Goal: Information Seeking & Learning: Check status

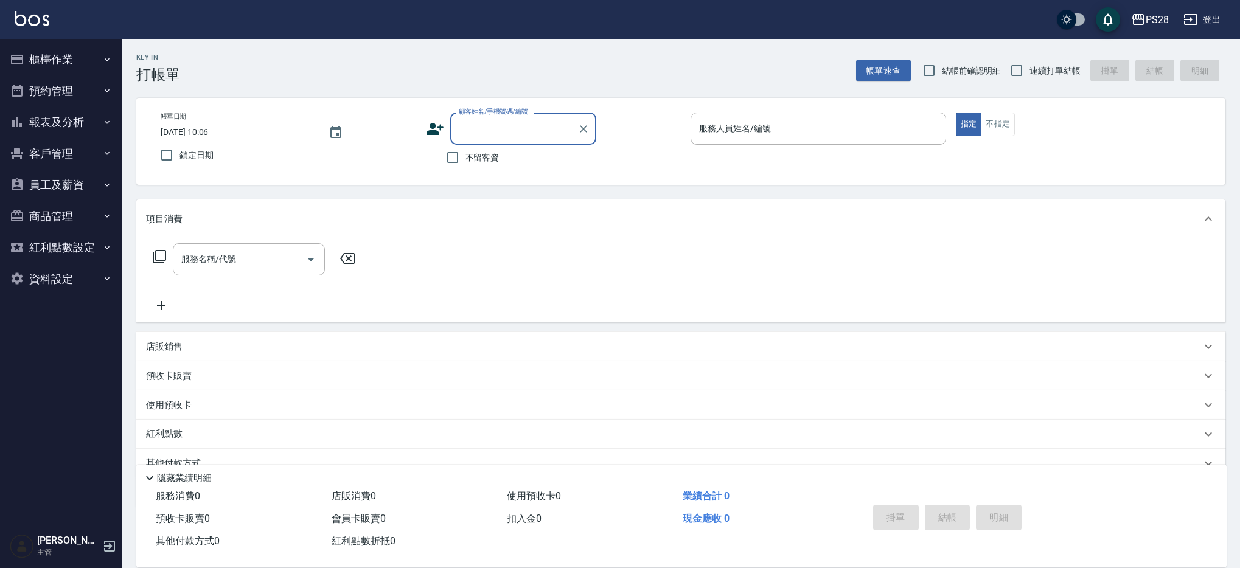
click at [100, 168] on button "客戶管理" at bounding box center [61, 154] width 112 height 32
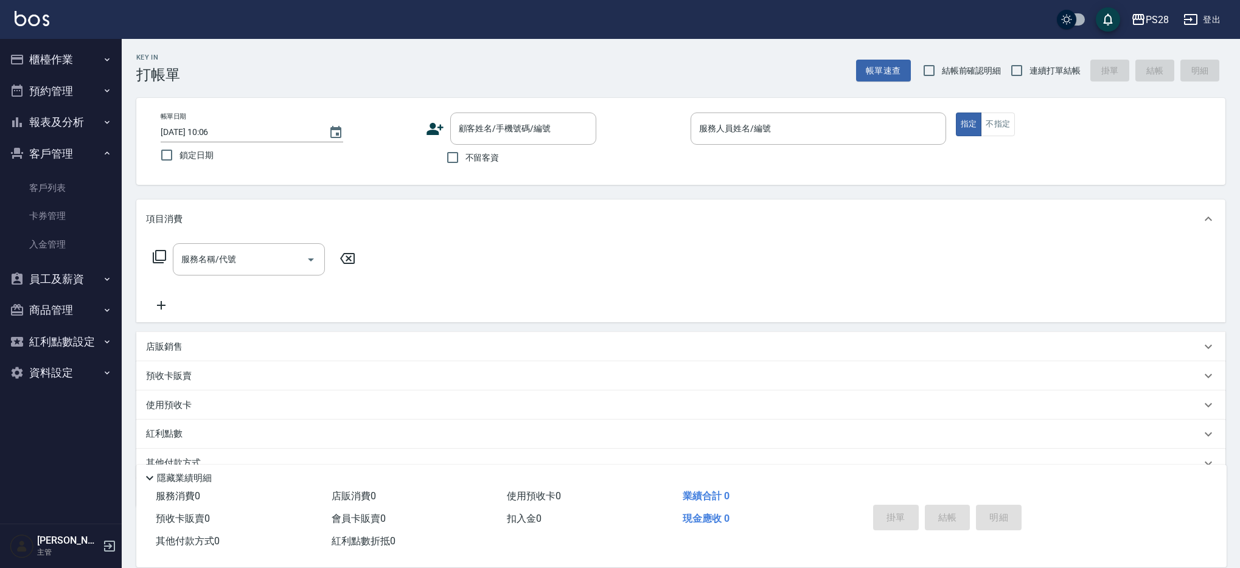
click at [96, 113] on button "報表及分析" at bounding box center [61, 122] width 112 height 32
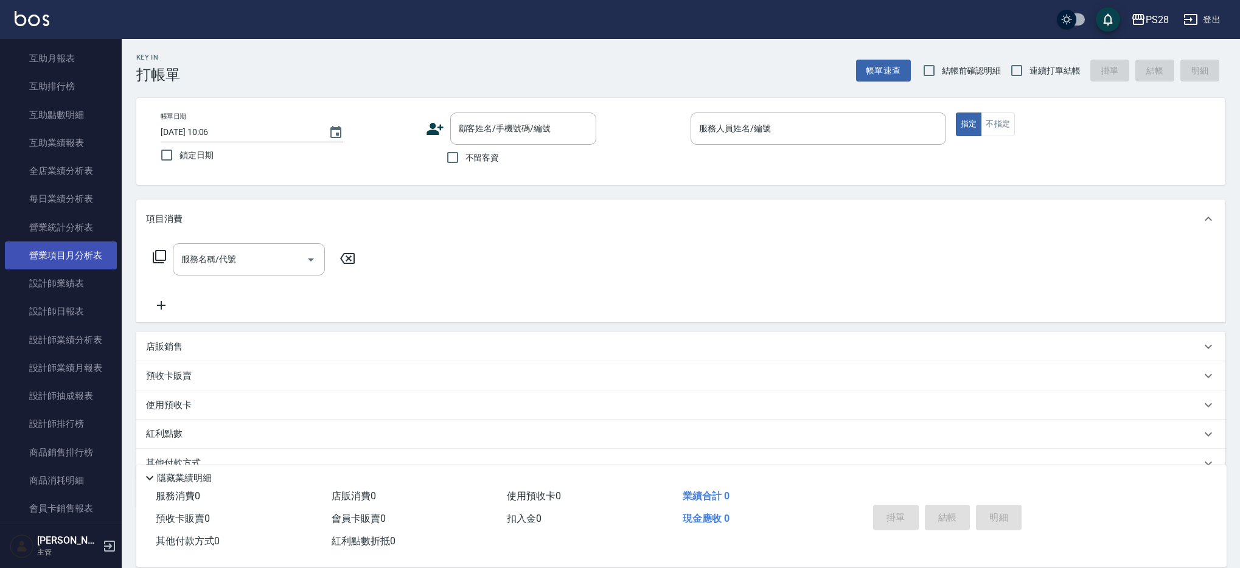
scroll to position [277, 0]
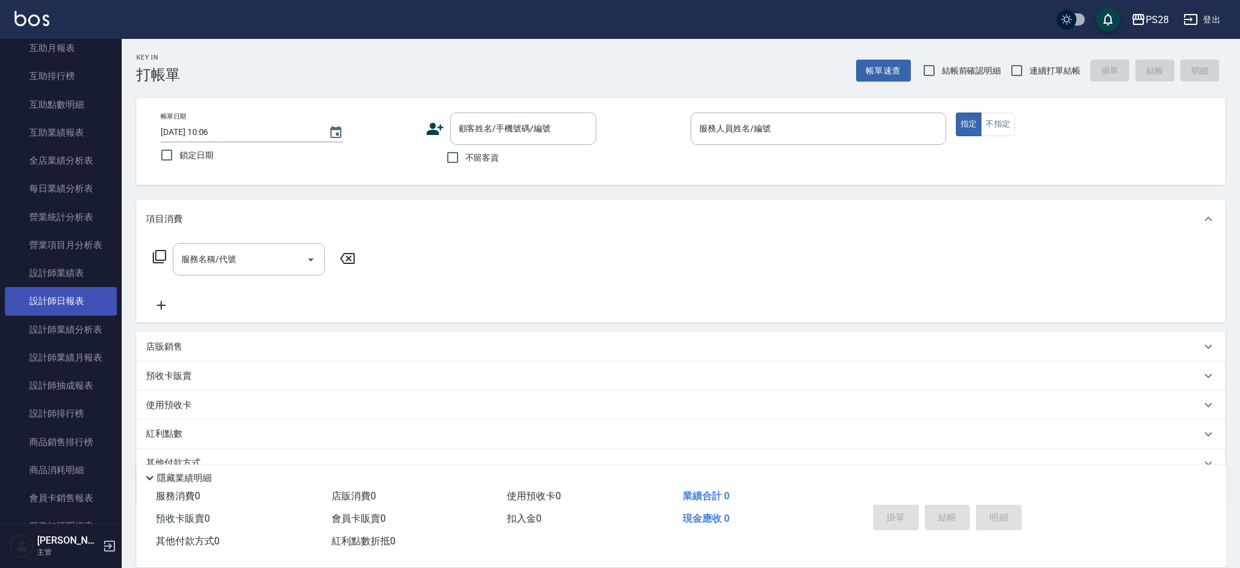
click at [85, 308] on link "設計師日報表" at bounding box center [61, 301] width 112 height 28
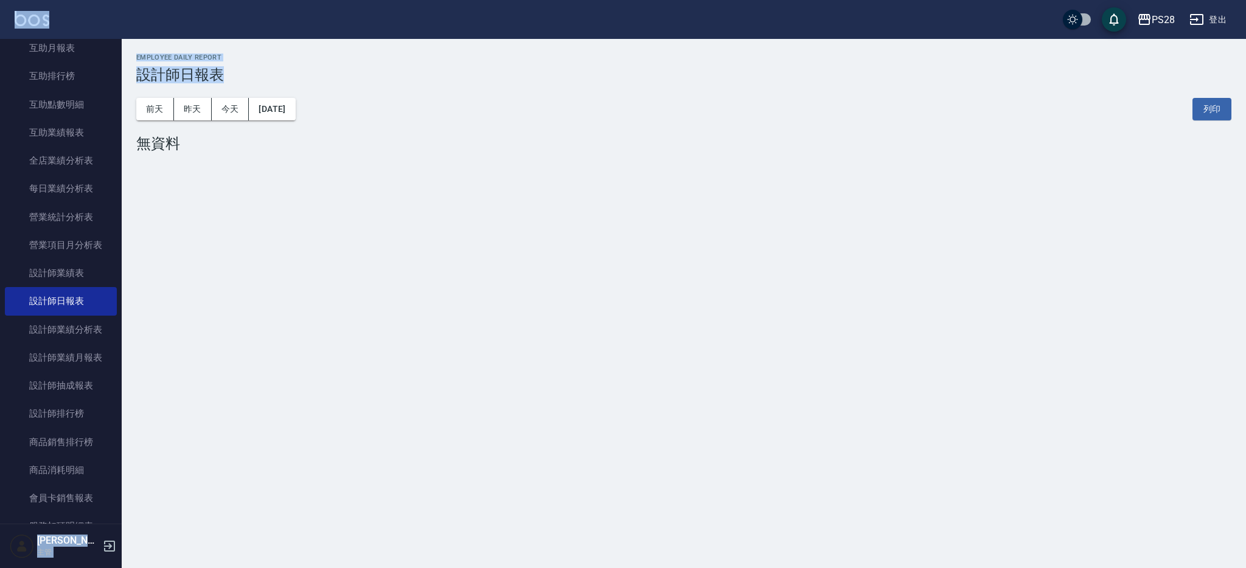
click at [297, 32] on div "PS28 登出 櫃檯作業 打帳單 帳單列表 營業儀表板 現金收支登錄 高階收支登錄 材料自購登錄 每日結帳 排班表 現場電腦打卡 預約管理 預約管理 單日預約…" at bounding box center [623, 284] width 1246 height 568
click at [283, 102] on button "[DATE]" at bounding box center [272, 109] width 46 height 23
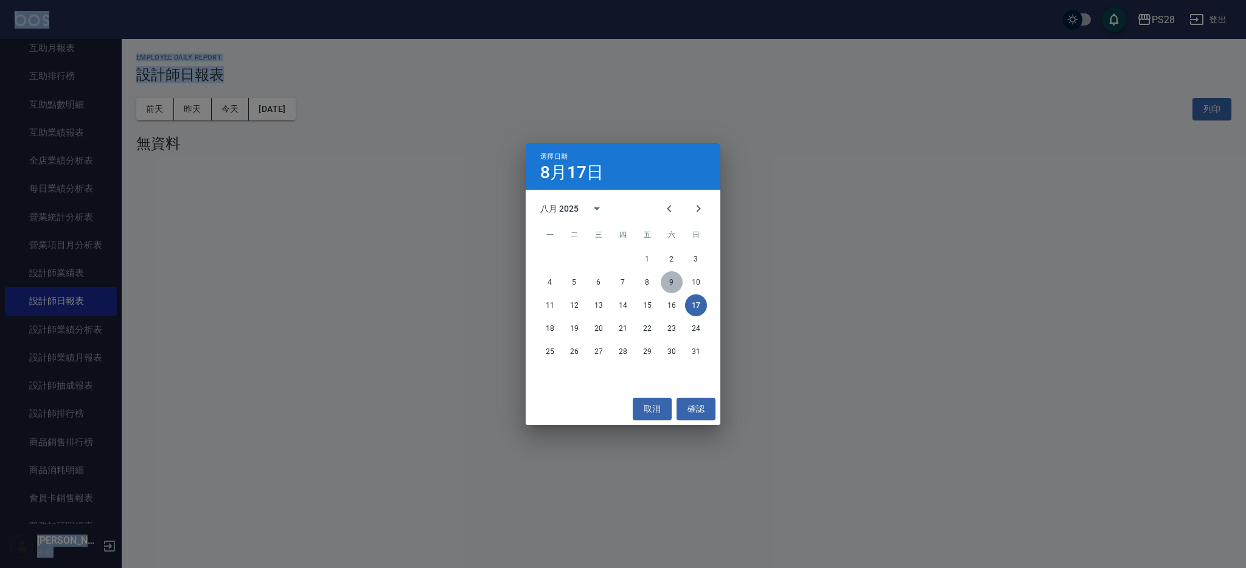
click at [671, 280] on button "9" at bounding box center [672, 282] width 22 height 22
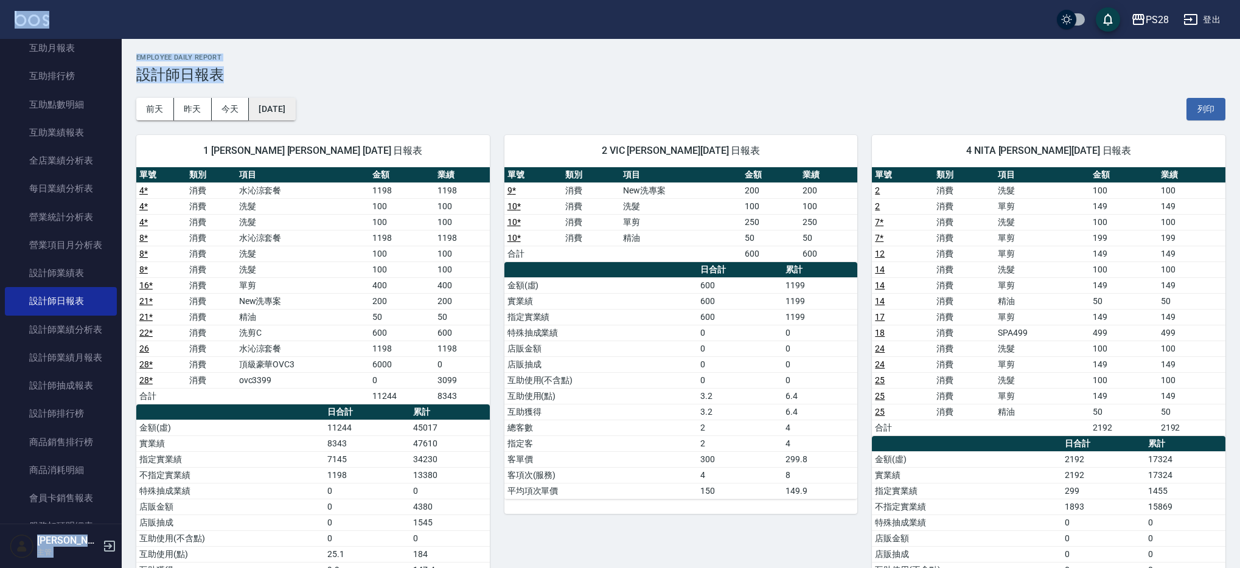
click at [295, 111] on button "[DATE]" at bounding box center [272, 109] width 46 height 23
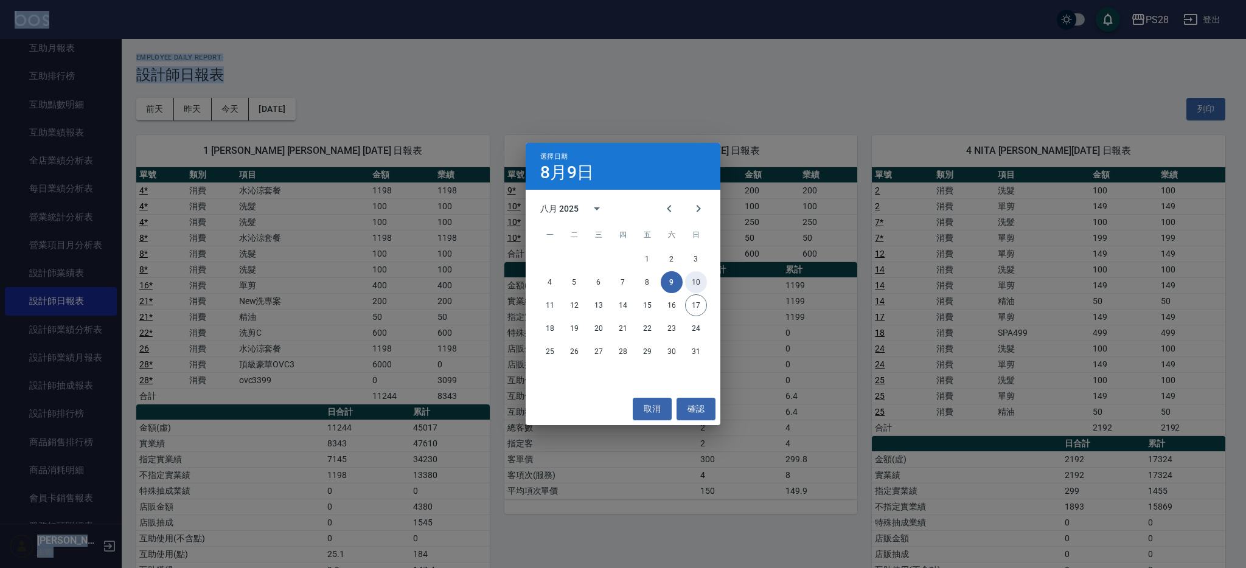
click at [699, 287] on button "10" at bounding box center [696, 282] width 22 height 22
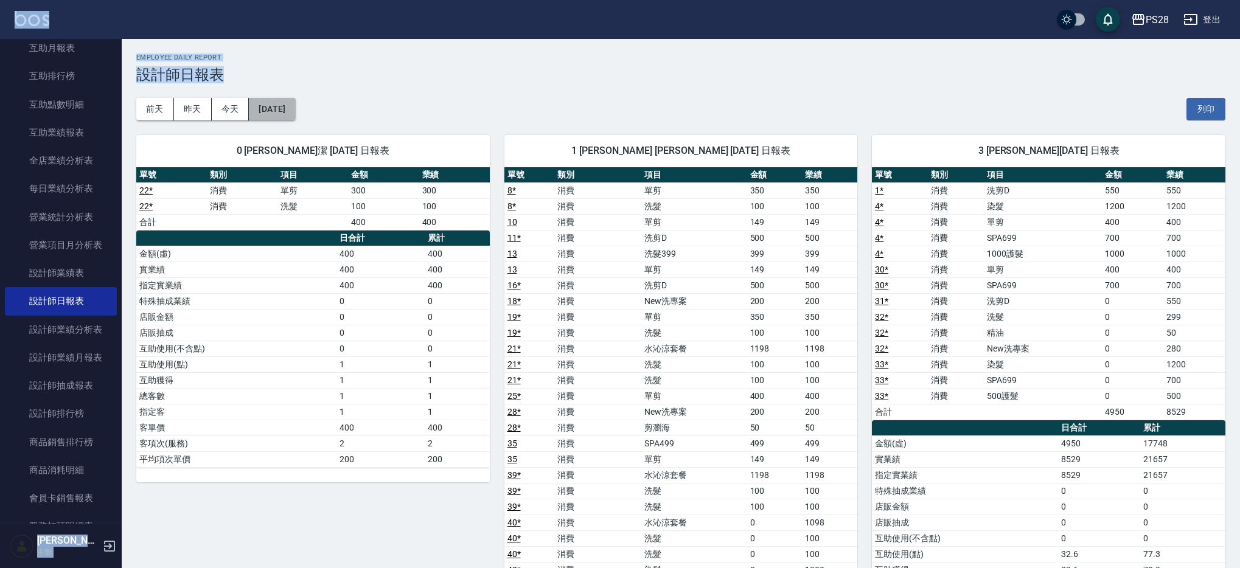
click at [271, 99] on button "[DATE]" at bounding box center [272, 109] width 46 height 23
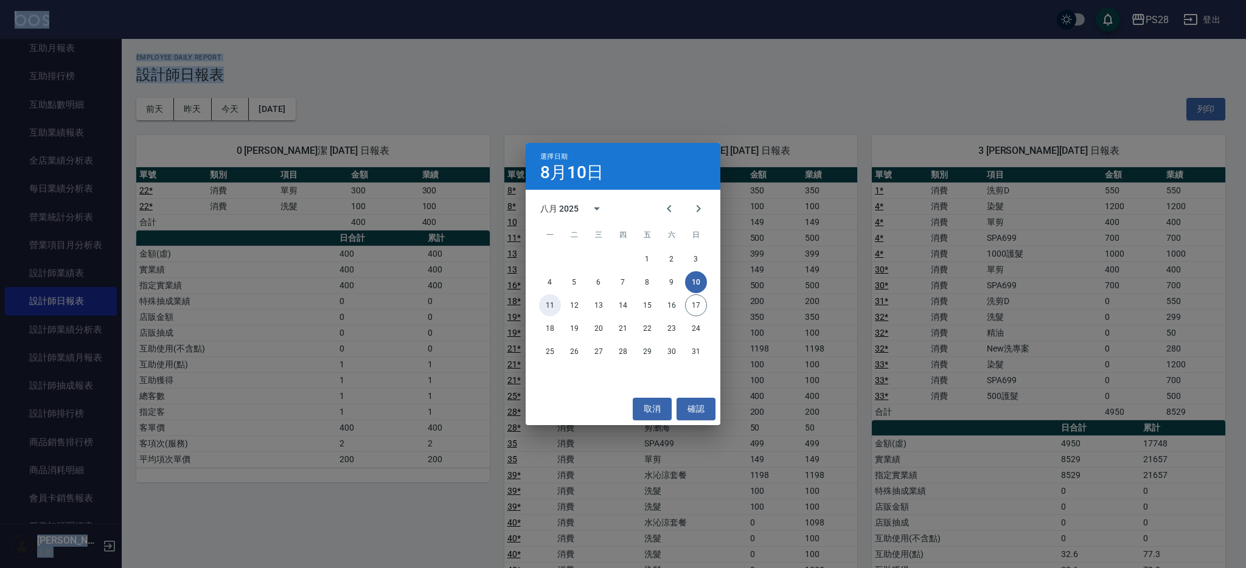
click at [540, 302] on button "11" at bounding box center [550, 305] width 22 height 22
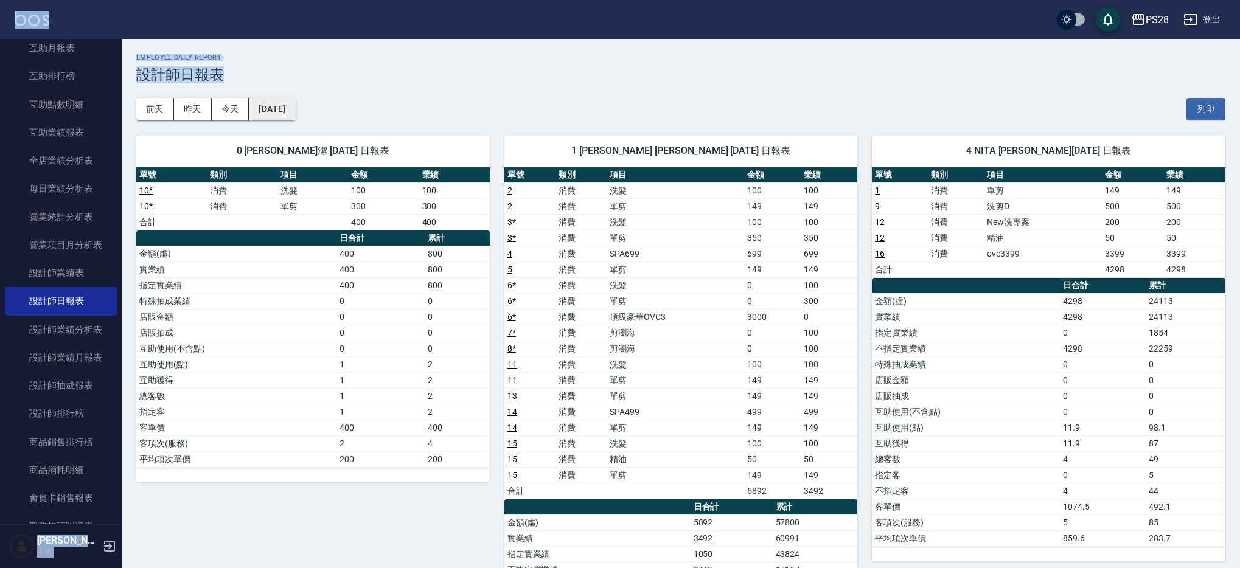
click at [280, 109] on button "[DATE]" at bounding box center [272, 109] width 46 height 23
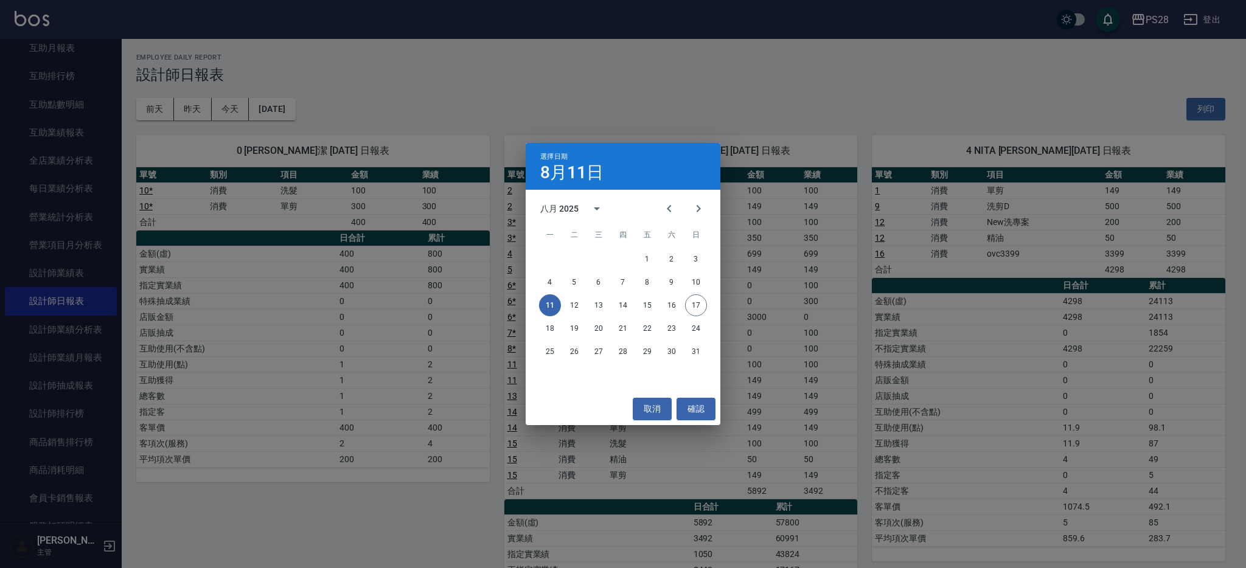
drag, startPoint x: 563, startPoint y: 299, endPoint x: 584, endPoint y: 315, distance: 26.5
click at [564, 300] on div "11 12 13 14 15 16 17" at bounding box center [623, 305] width 195 height 22
click at [584, 315] on div "11 12 13 14 15 16 17" at bounding box center [623, 305] width 195 height 22
click at [581, 307] on button "12" at bounding box center [574, 305] width 22 height 22
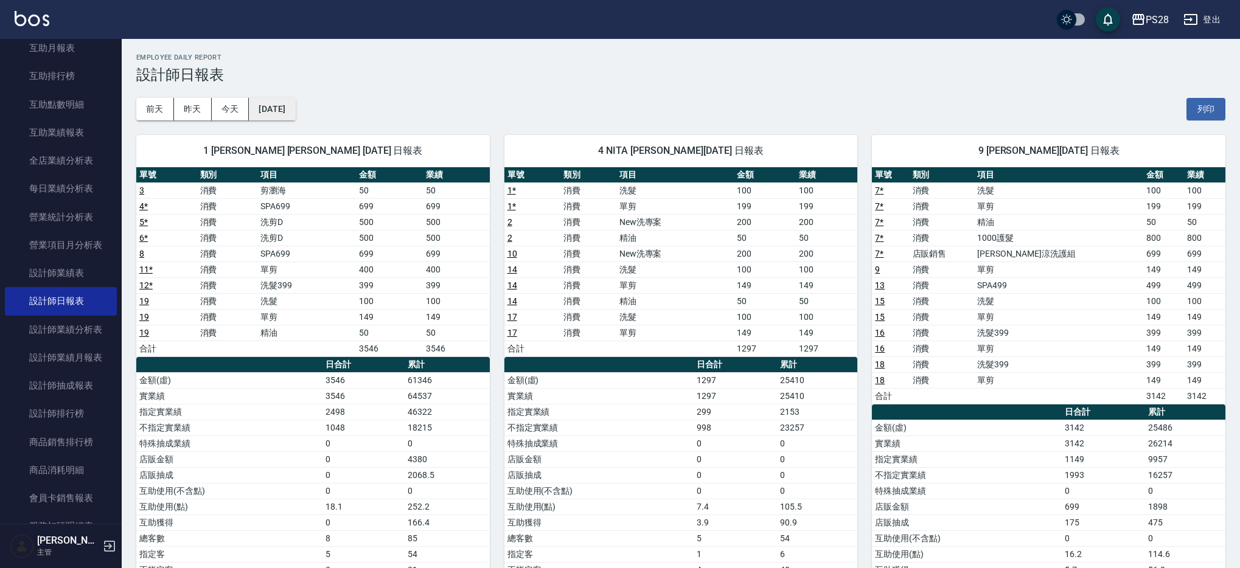
click at [274, 114] on button "[DATE]" at bounding box center [272, 109] width 46 height 23
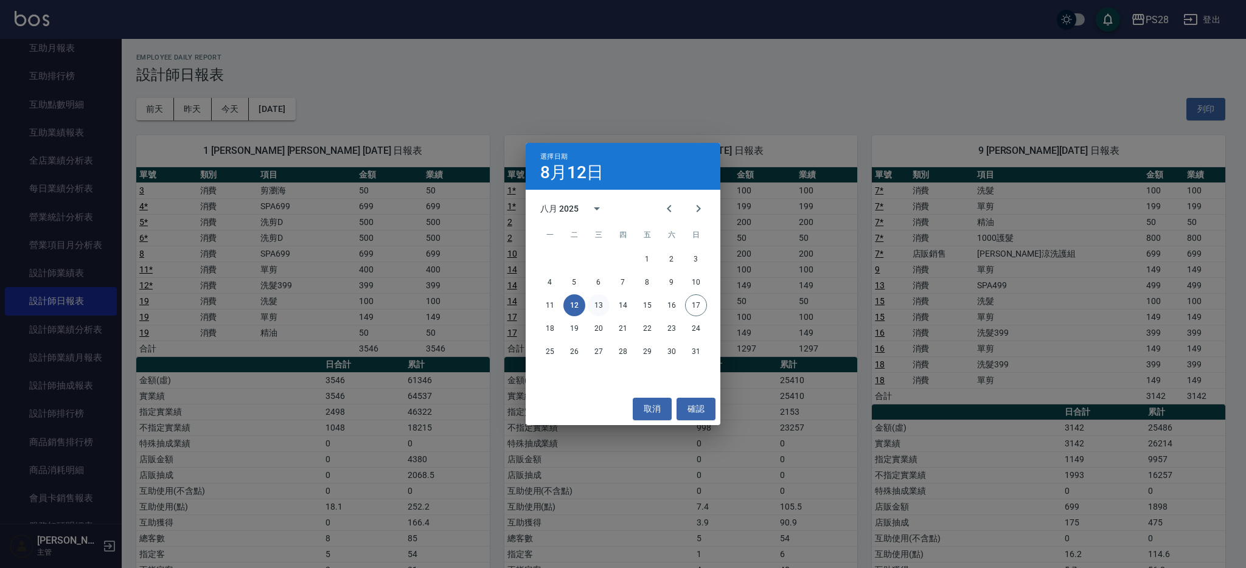
click at [590, 310] on button "13" at bounding box center [599, 305] width 22 height 22
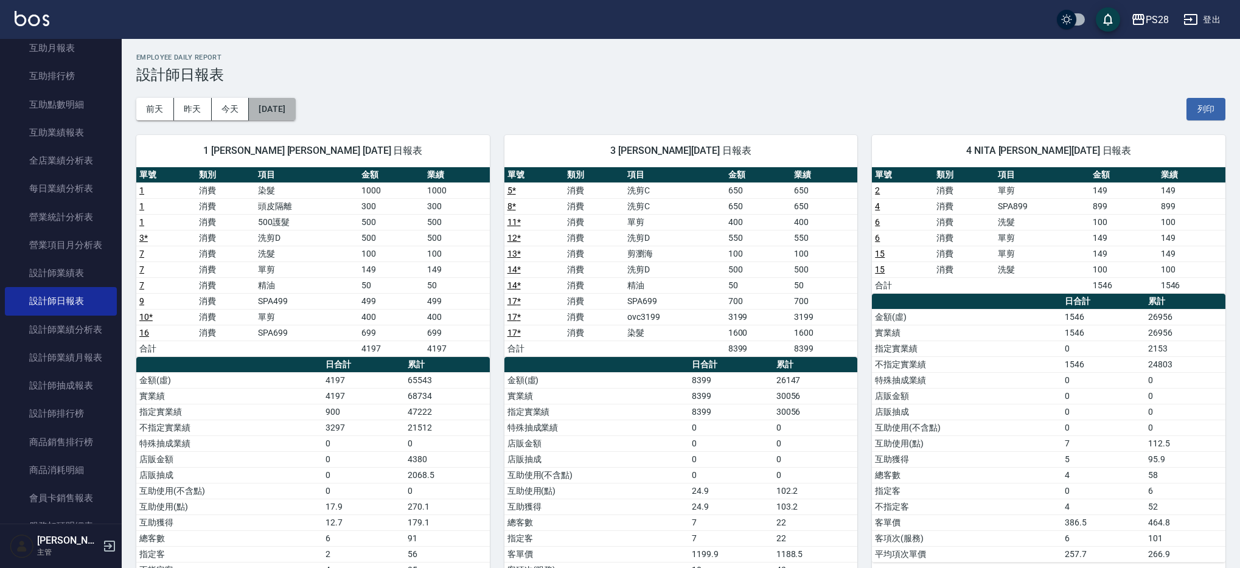
click at [285, 113] on button "[DATE]" at bounding box center [272, 109] width 46 height 23
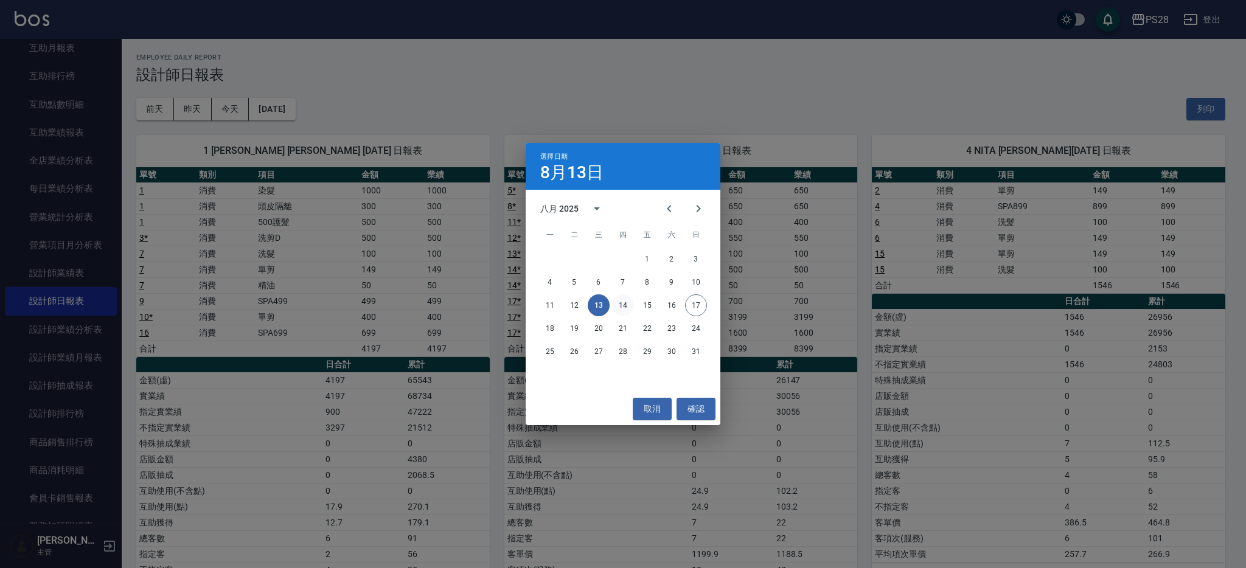
click at [624, 307] on button "14" at bounding box center [623, 305] width 22 height 22
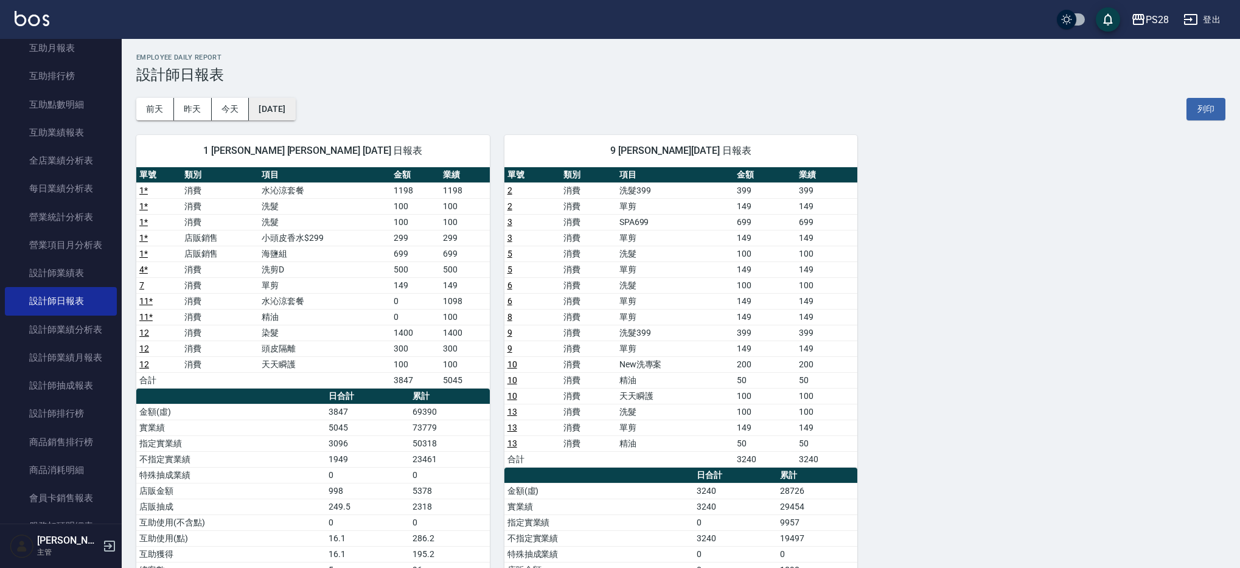
click at [295, 117] on button "[DATE]" at bounding box center [272, 109] width 46 height 23
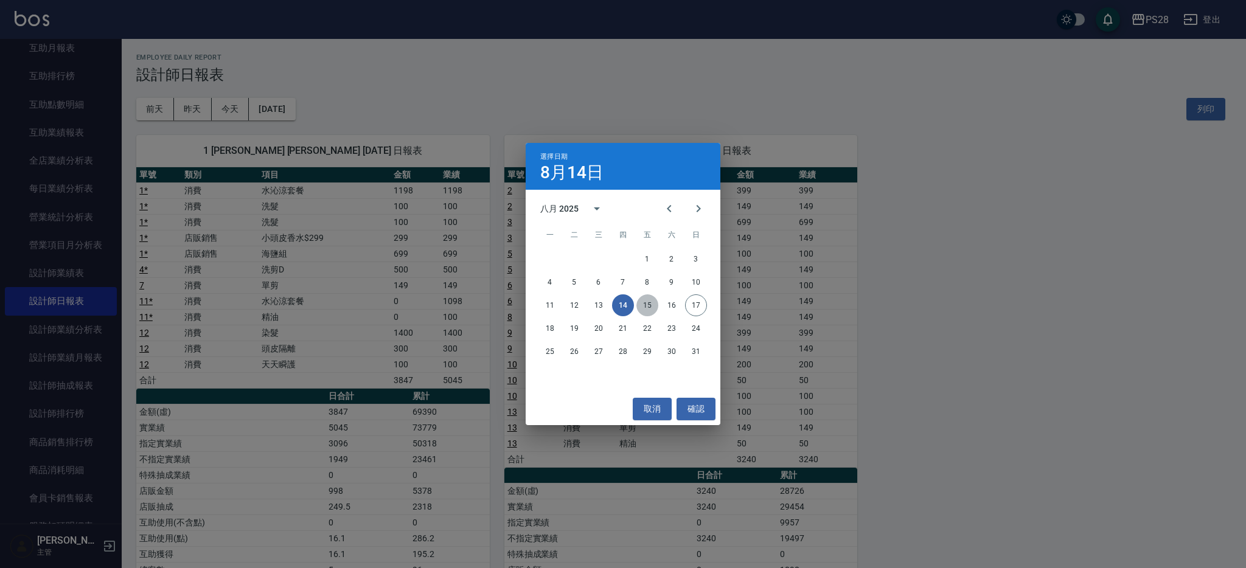
click at [639, 301] on button "15" at bounding box center [647, 305] width 22 height 22
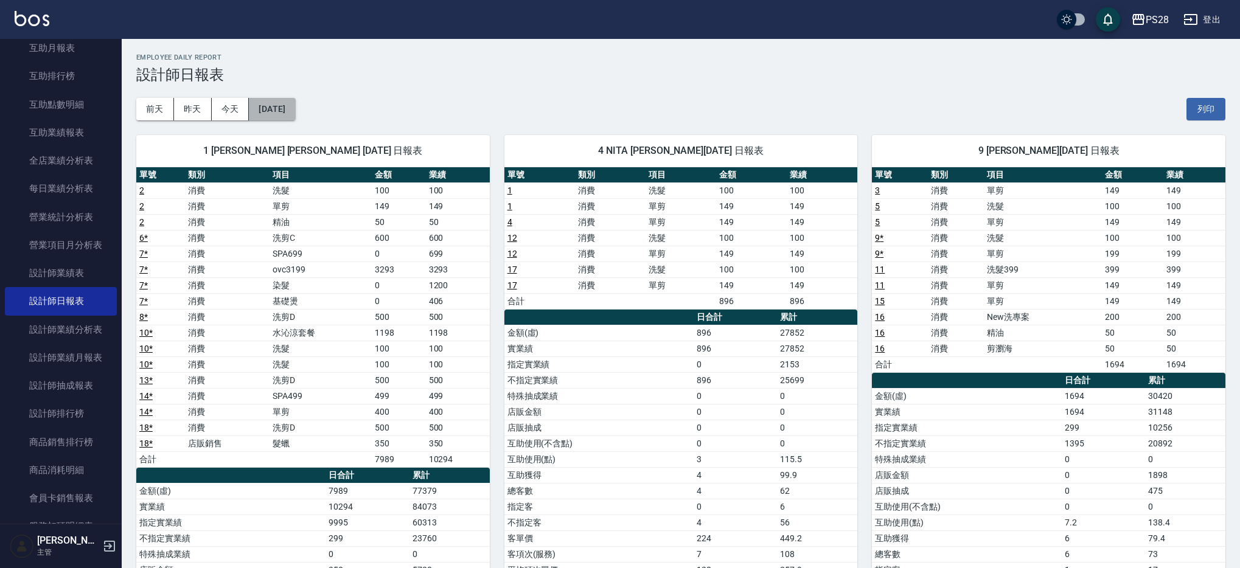
click at [277, 114] on button "[DATE]" at bounding box center [272, 109] width 46 height 23
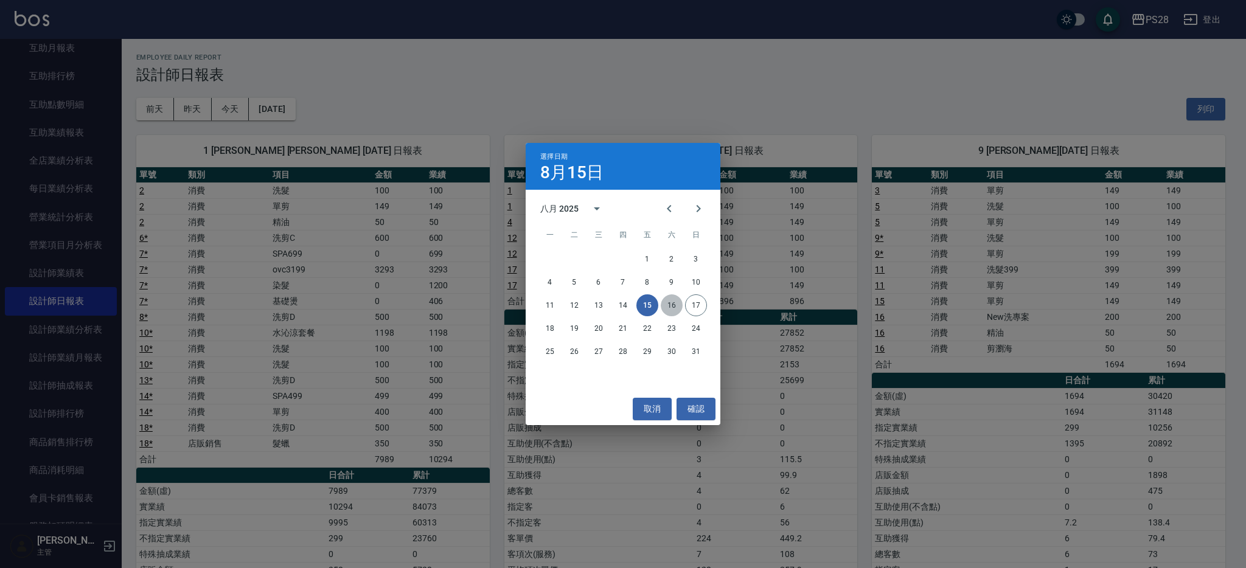
click at [669, 310] on button "16" at bounding box center [672, 305] width 22 height 22
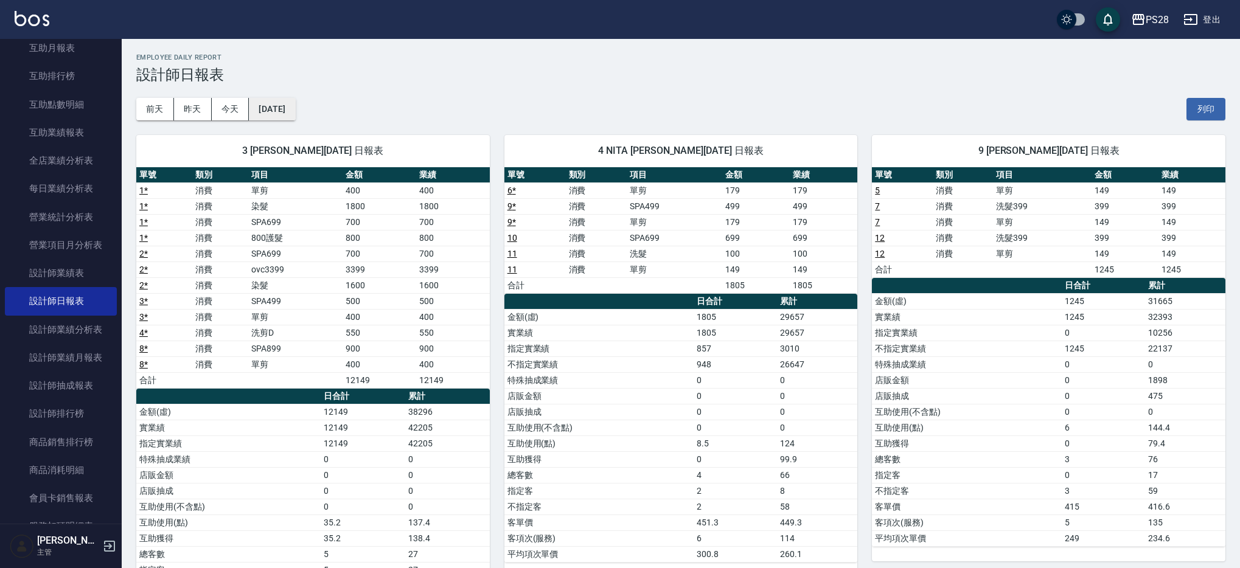
click at [295, 113] on button "[DATE]" at bounding box center [272, 109] width 46 height 23
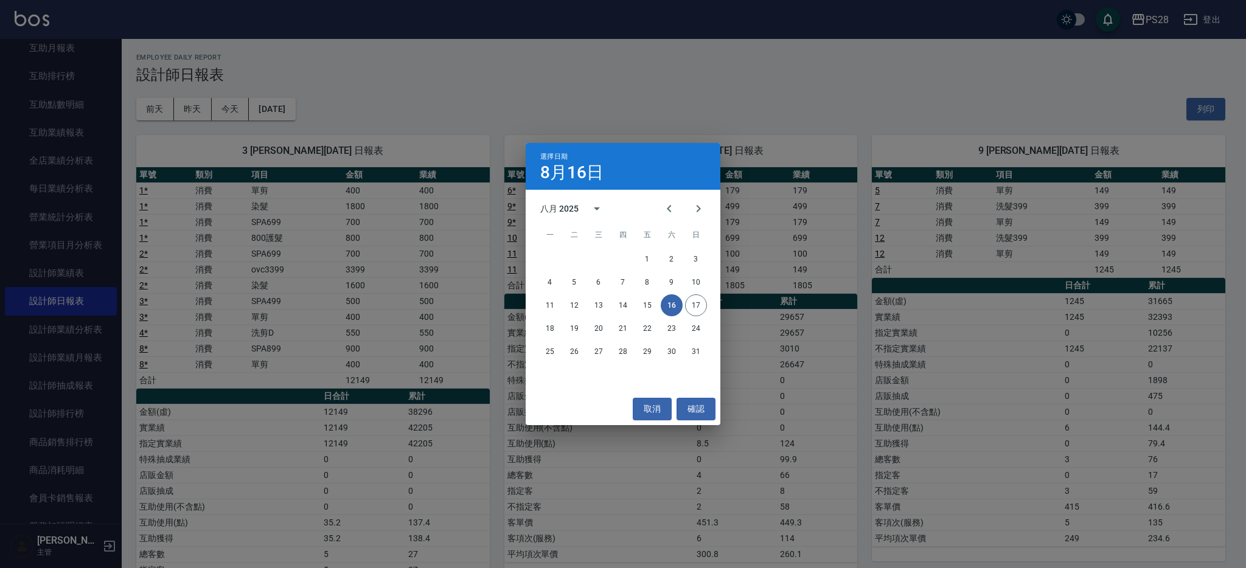
click at [73, 245] on div "選擇日期 [DATE] 八月 2025 一 二 三 四 五 六 日 1 2 3 4 5 6 7 8 9 10 11 12 13 14 15 16 17 18 …" at bounding box center [623, 284] width 1246 height 568
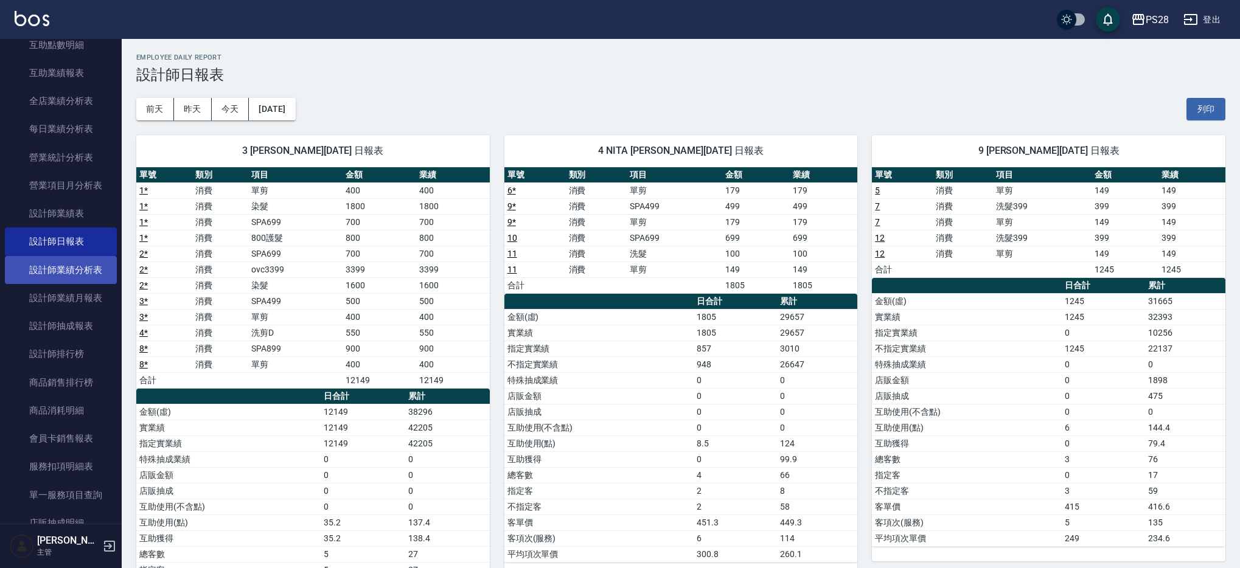
scroll to position [333, 0]
click at [96, 277] on link "設計師業績分析表" at bounding box center [61, 274] width 112 height 28
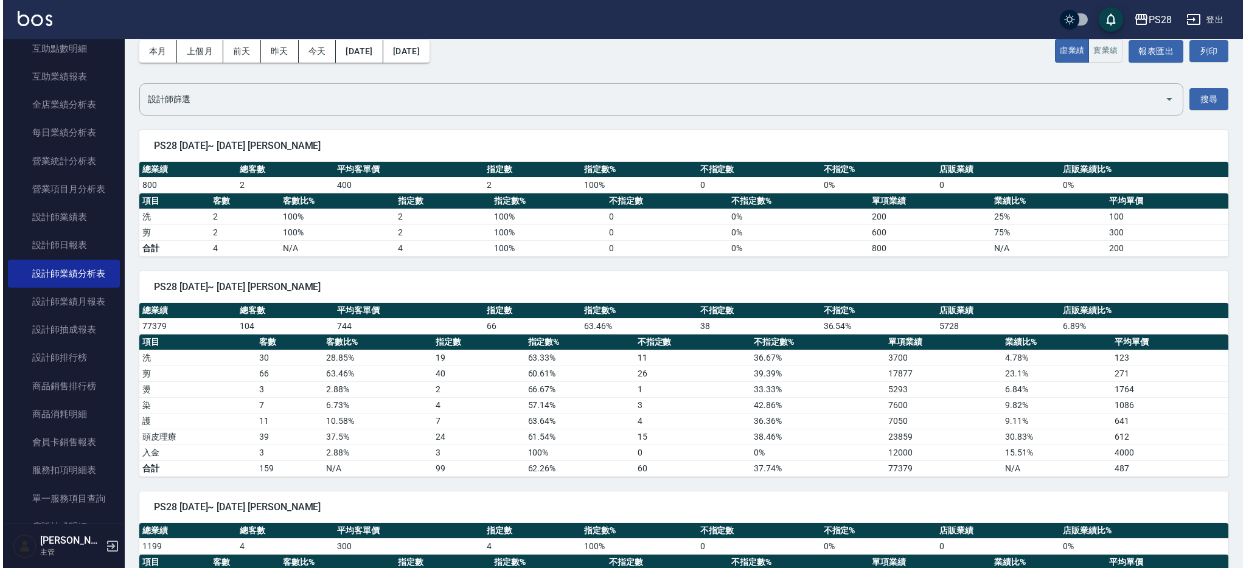
scroll to position [59, 0]
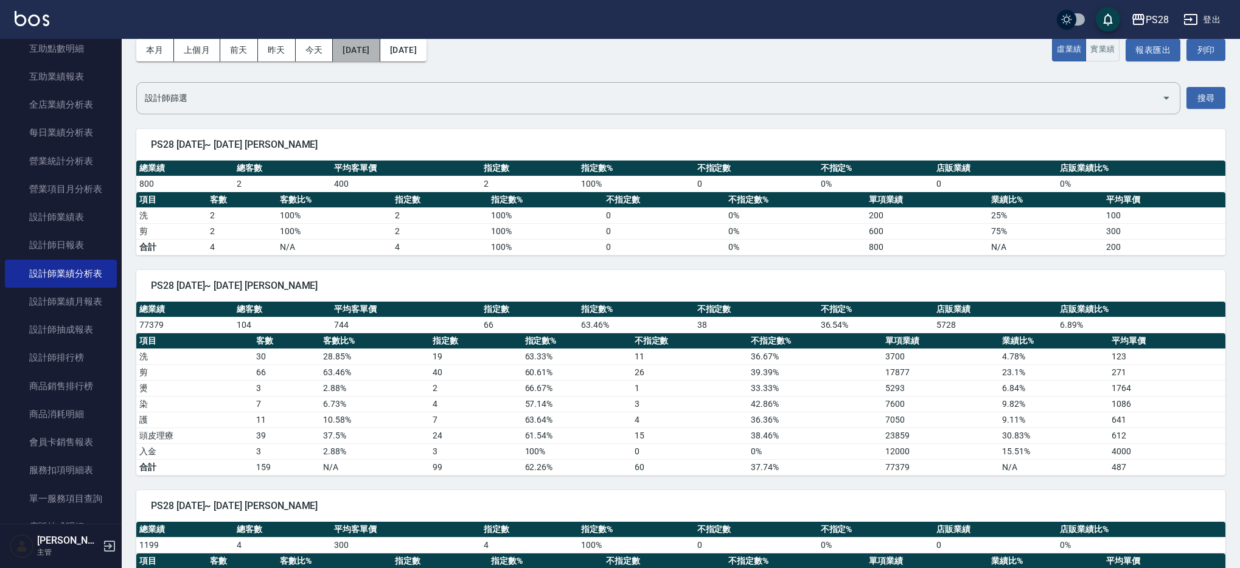
click at [362, 58] on button "[DATE]" at bounding box center [356, 50] width 47 height 23
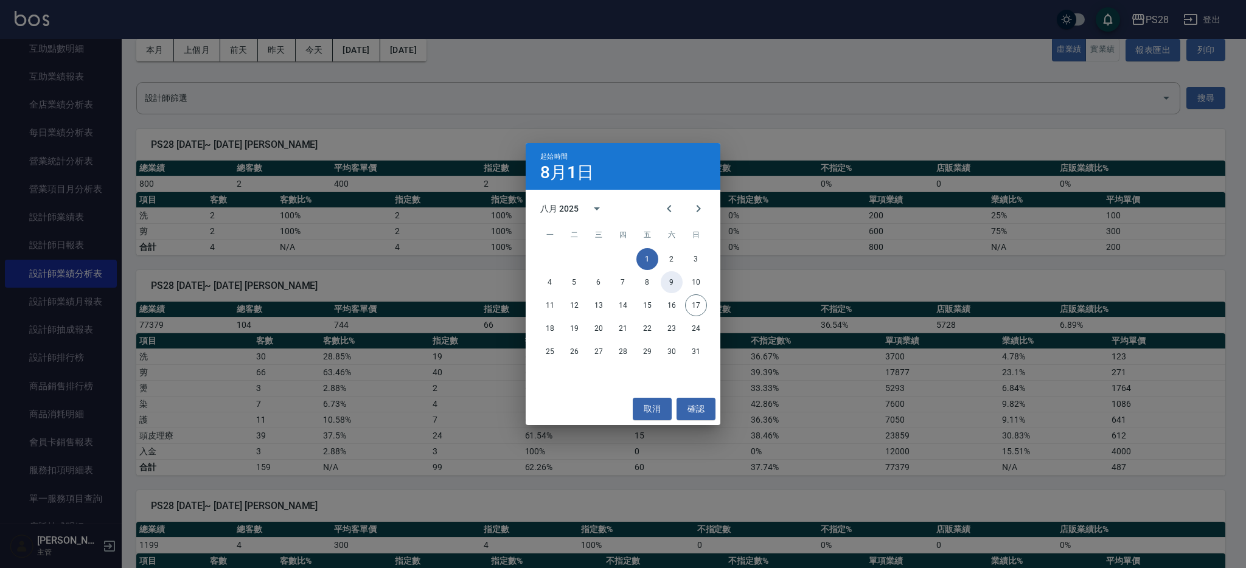
drag, startPoint x: 670, startPoint y: 279, endPoint x: 632, endPoint y: 253, distance: 46.1
click at [670, 279] on button "9" at bounding box center [672, 282] width 22 height 22
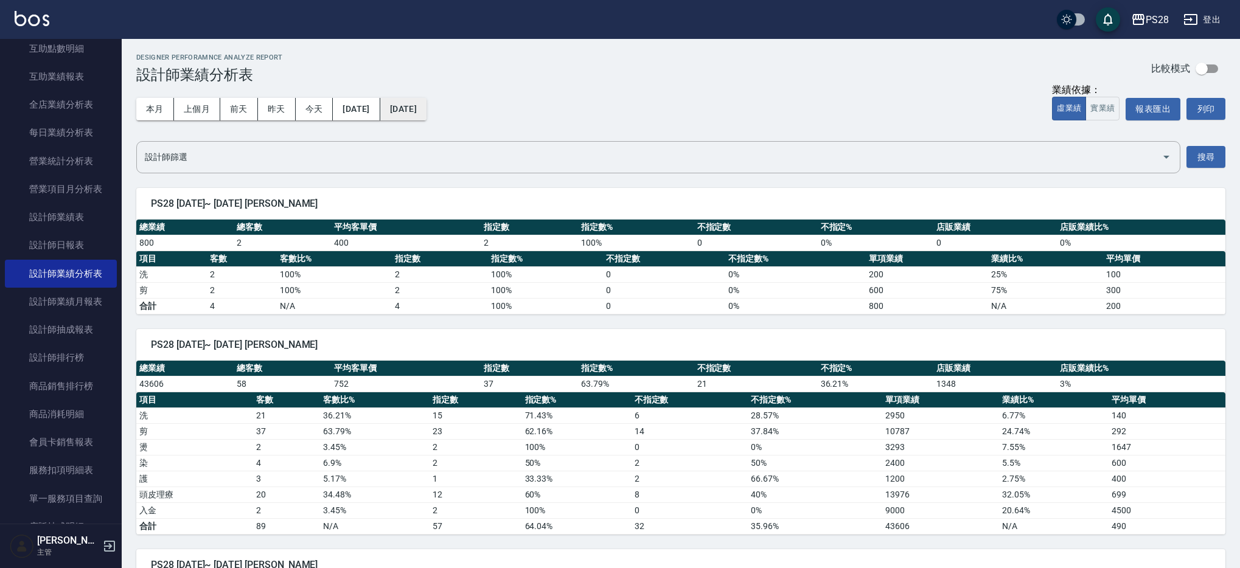
click at [426, 113] on button "[DATE]" at bounding box center [403, 109] width 46 height 23
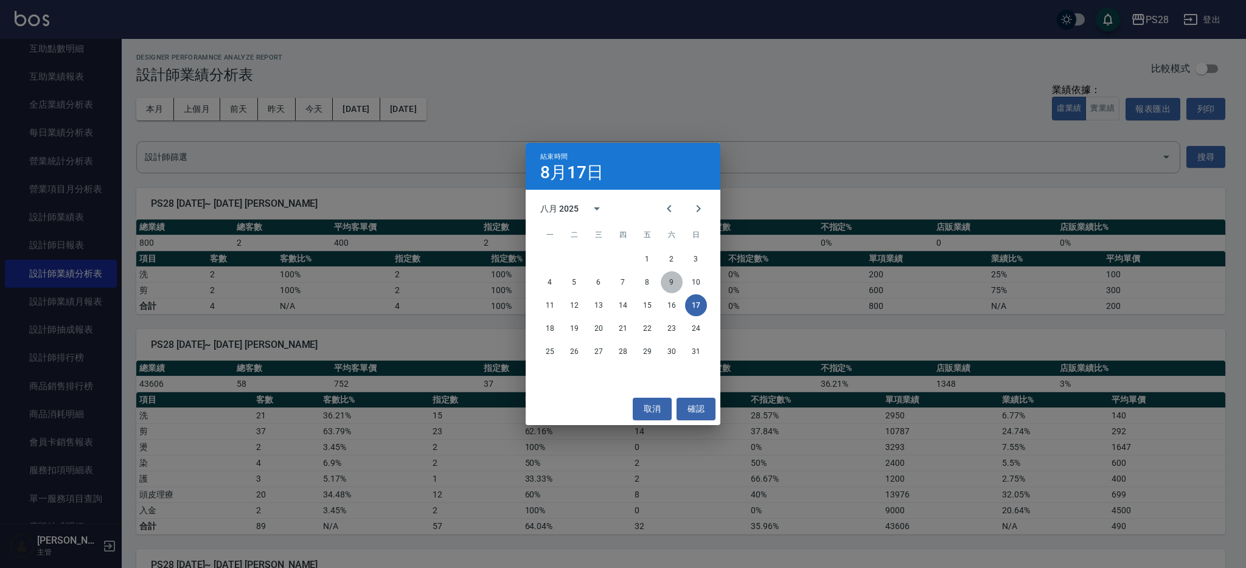
click at [675, 281] on button "9" at bounding box center [672, 282] width 22 height 22
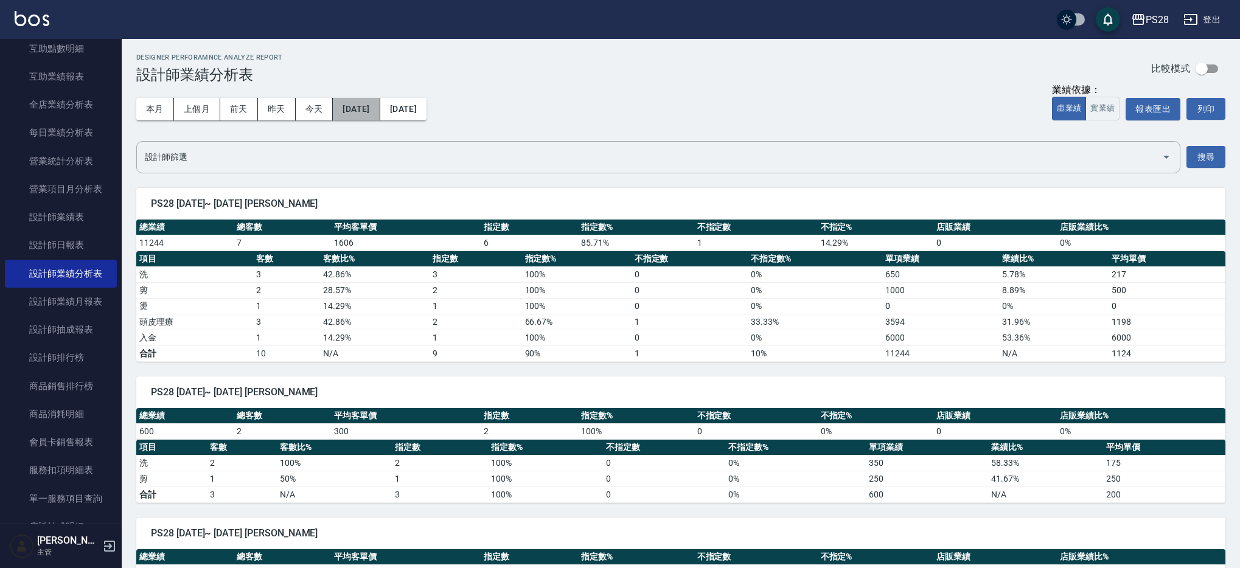
click at [380, 113] on button "[DATE]" at bounding box center [356, 109] width 47 height 23
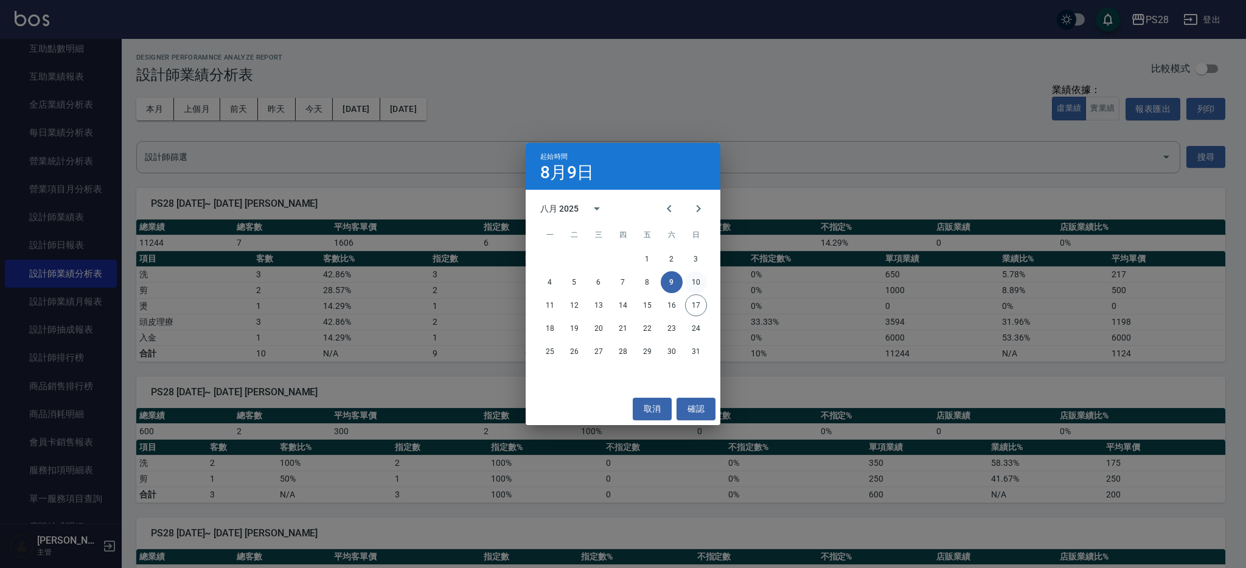
click at [704, 287] on button "10" at bounding box center [696, 282] width 22 height 22
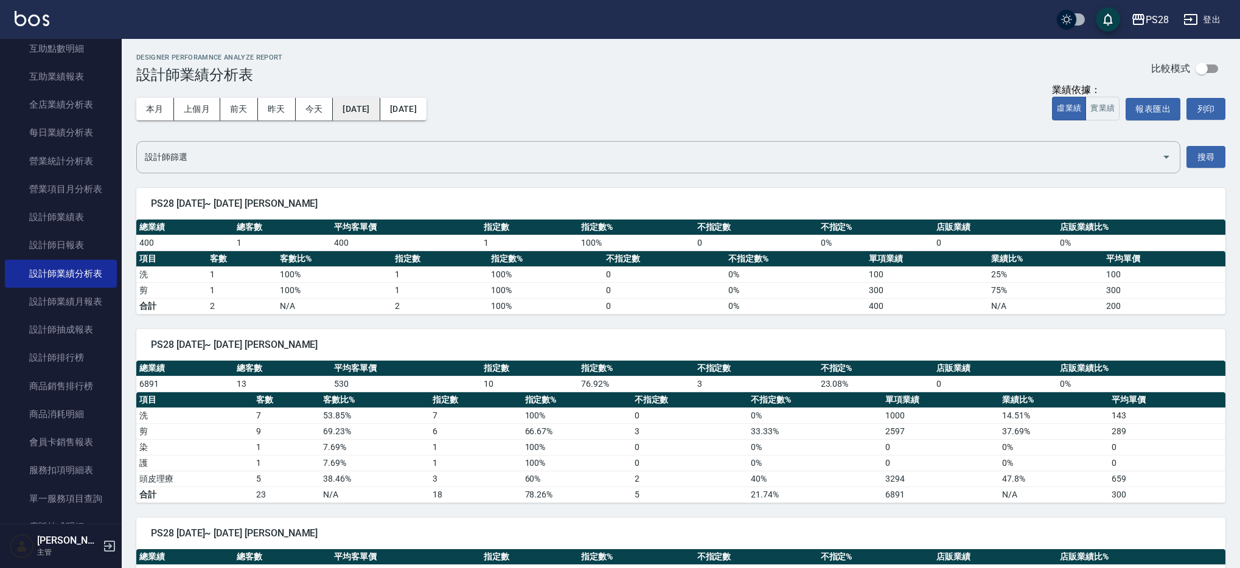
click at [380, 107] on button "[DATE]" at bounding box center [356, 109] width 47 height 23
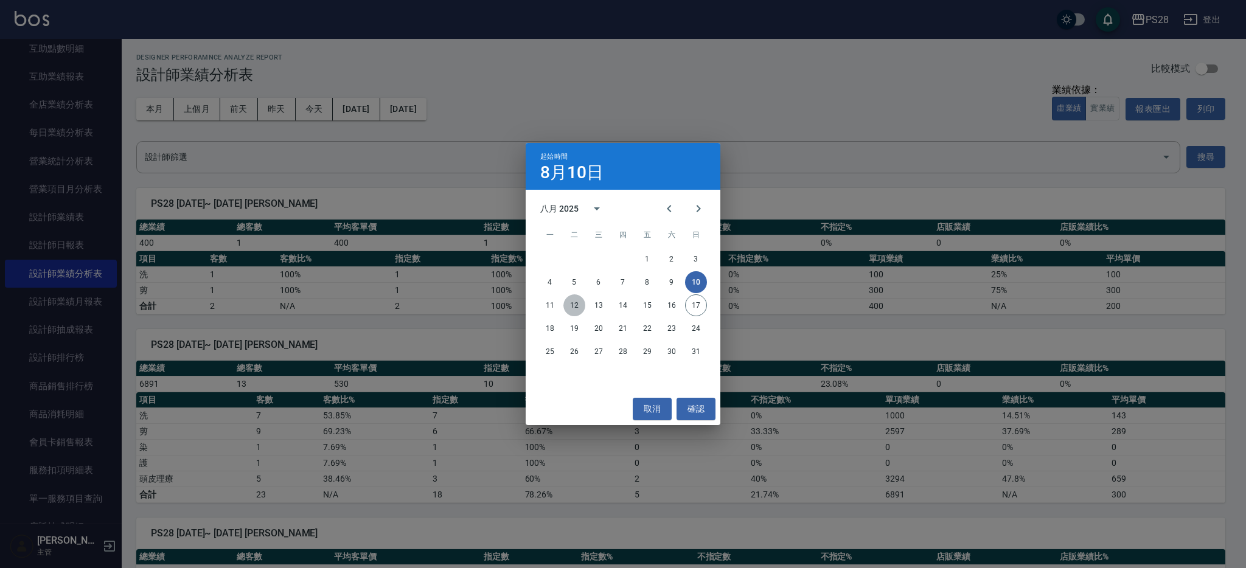
click at [569, 307] on button "12" at bounding box center [574, 305] width 22 height 22
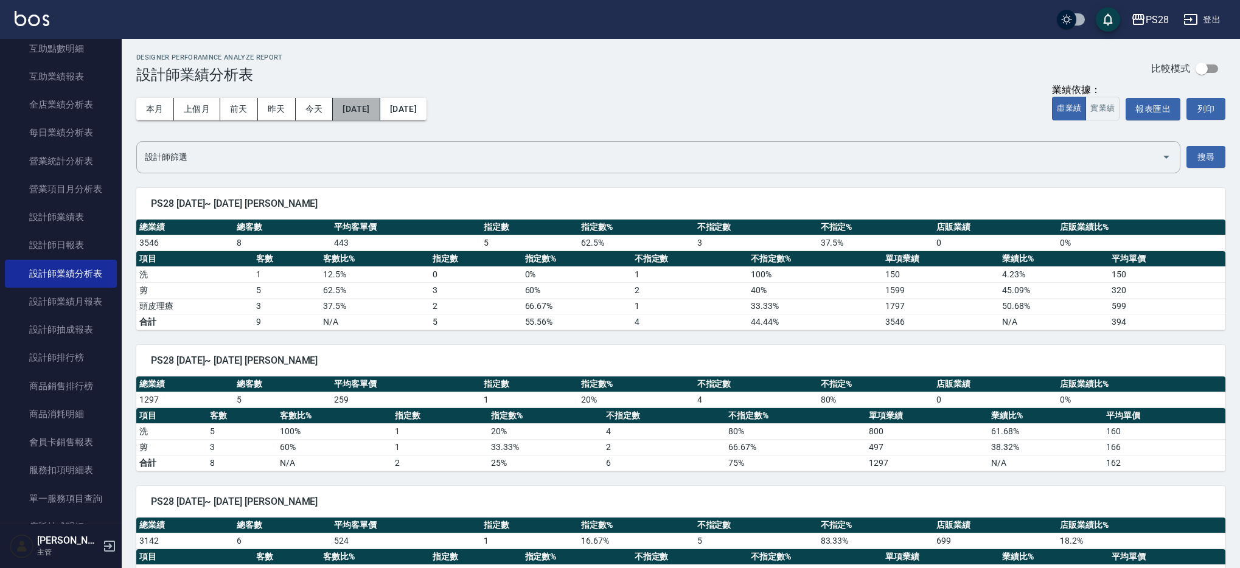
click at [352, 103] on button "[DATE]" at bounding box center [356, 109] width 47 height 23
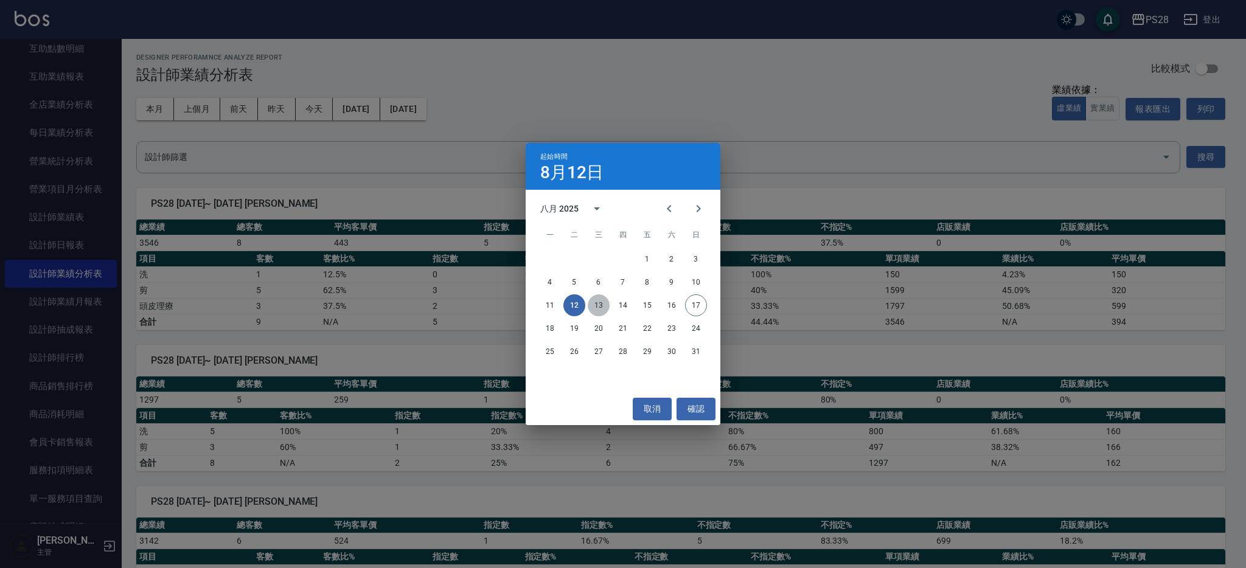
click at [592, 311] on button "13" at bounding box center [599, 305] width 22 height 22
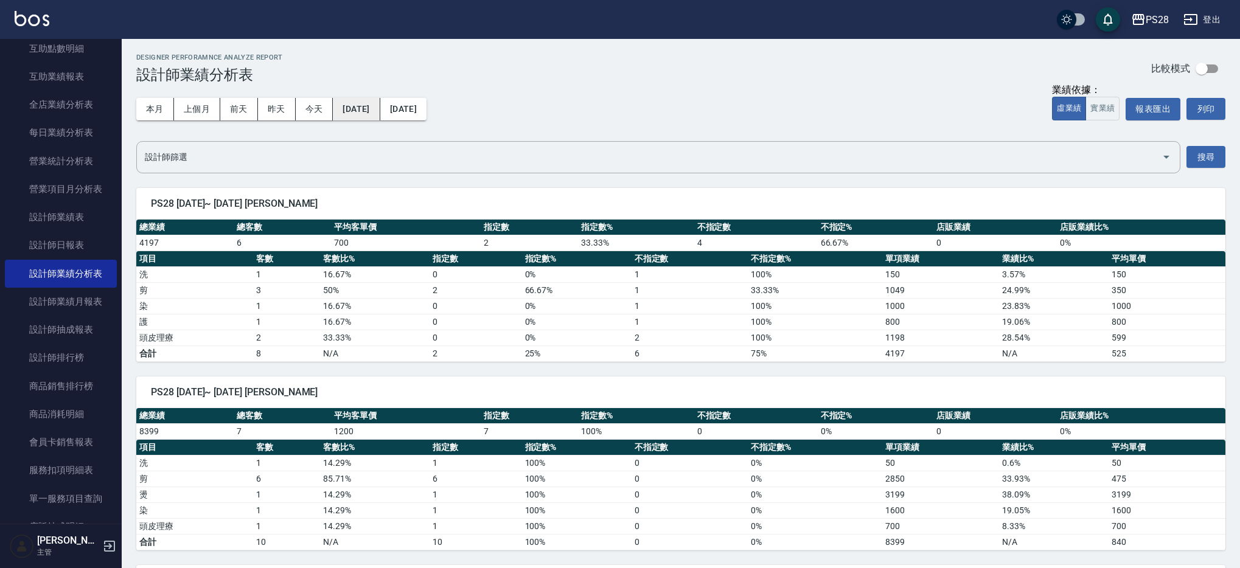
click at [375, 111] on button "[DATE]" at bounding box center [356, 109] width 47 height 23
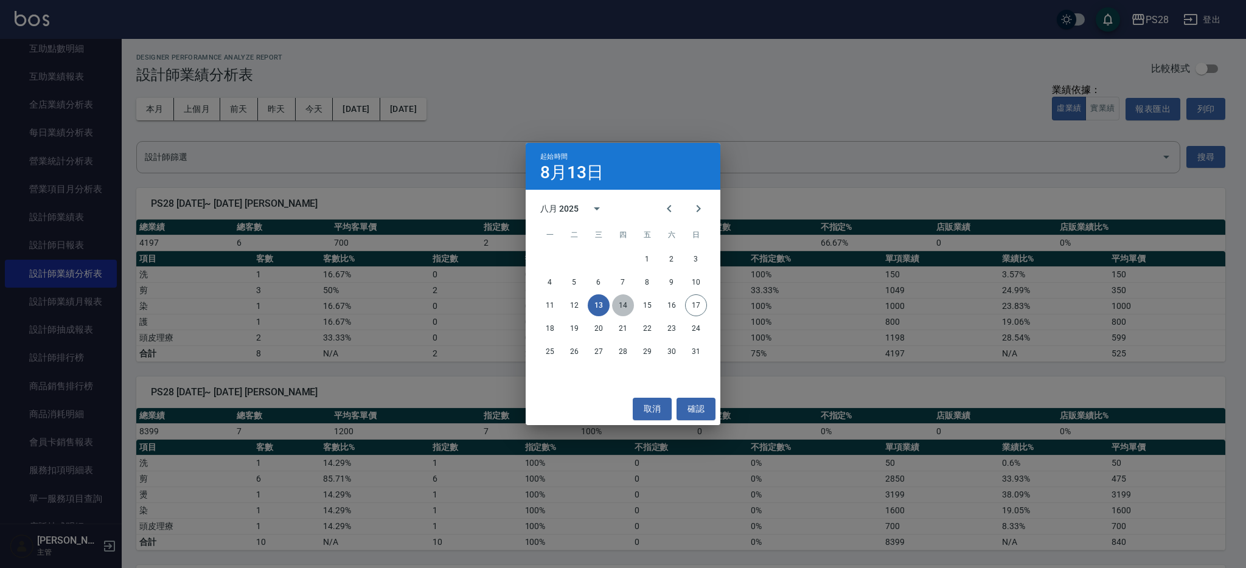
click at [625, 308] on button "14" at bounding box center [623, 305] width 22 height 22
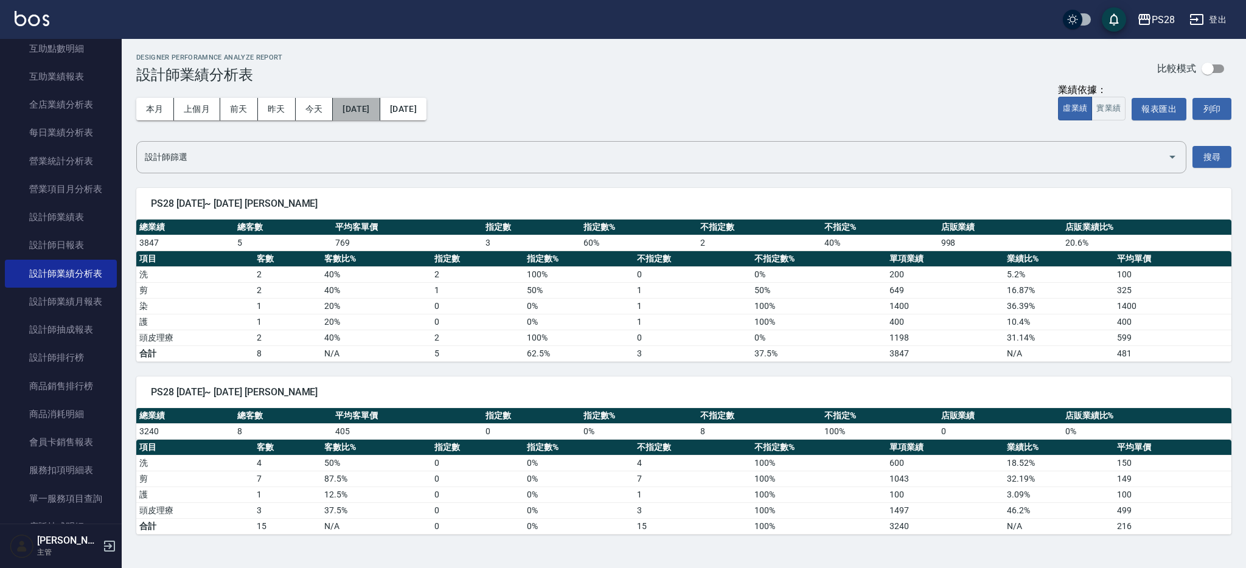
click at [380, 113] on button "[DATE]" at bounding box center [356, 109] width 47 height 23
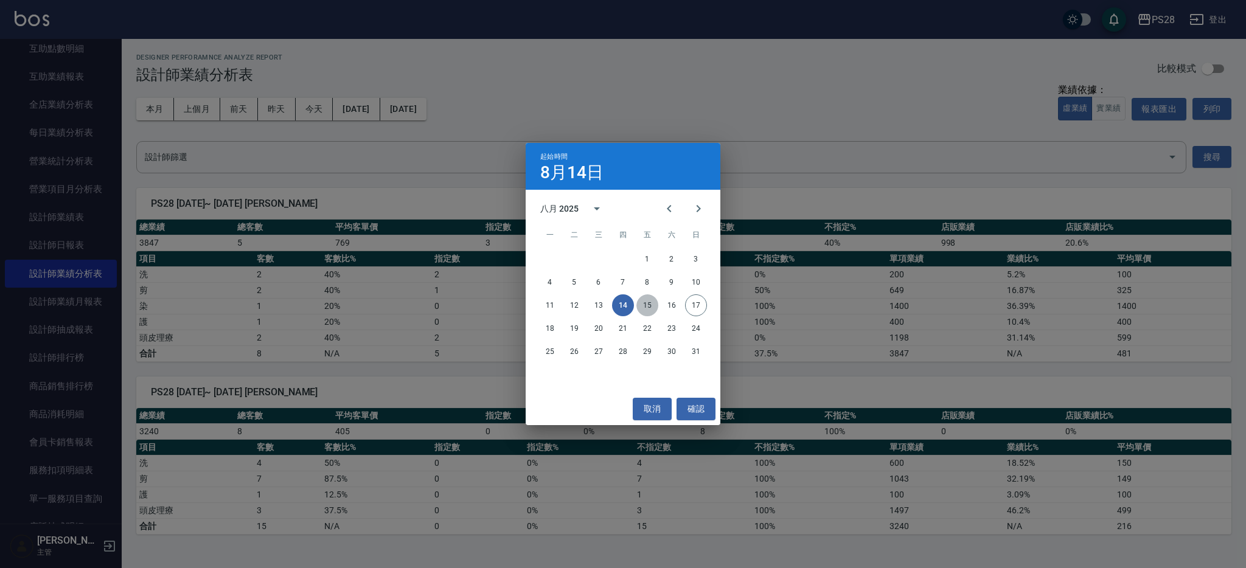
click at [642, 302] on button "15" at bounding box center [647, 305] width 22 height 22
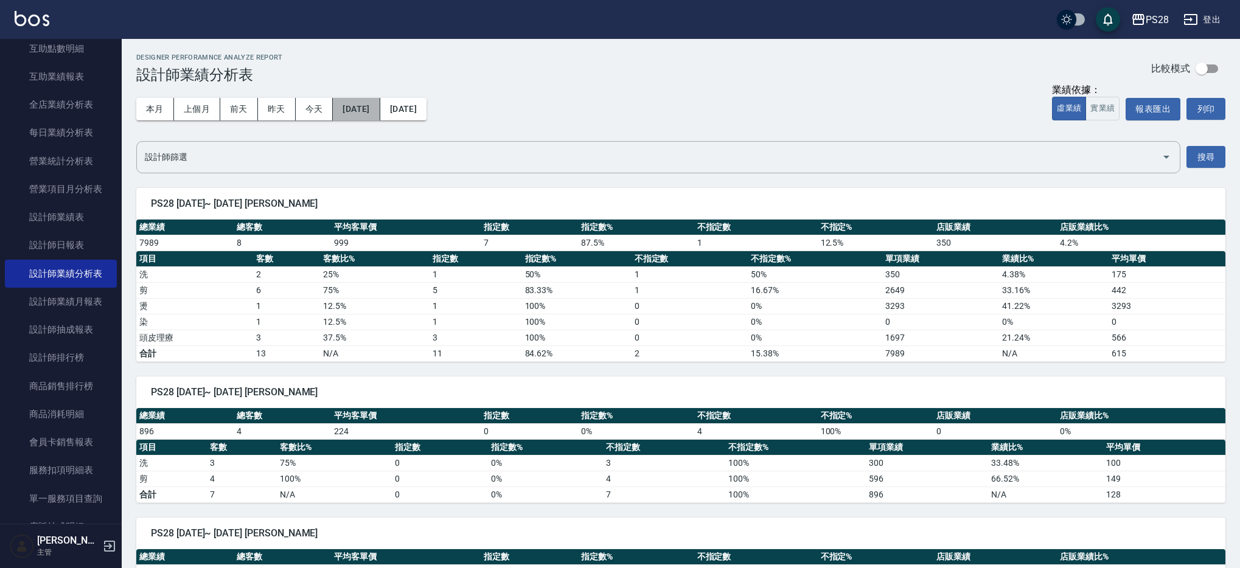
click at [380, 109] on button "[DATE]" at bounding box center [356, 109] width 47 height 23
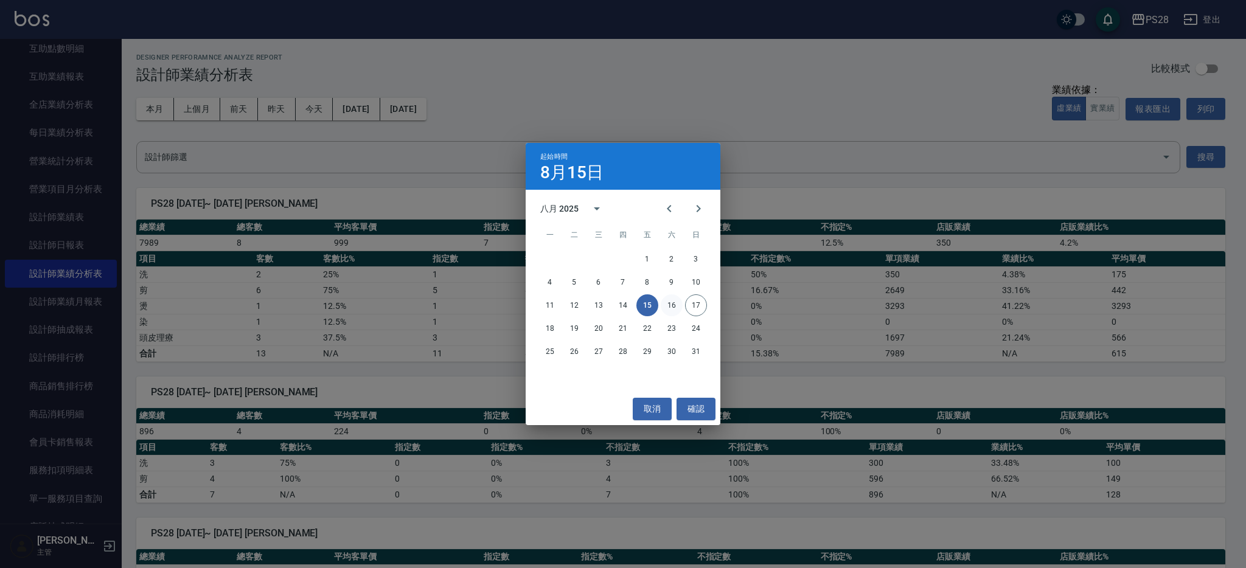
click at [677, 307] on button "16" at bounding box center [672, 305] width 22 height 22
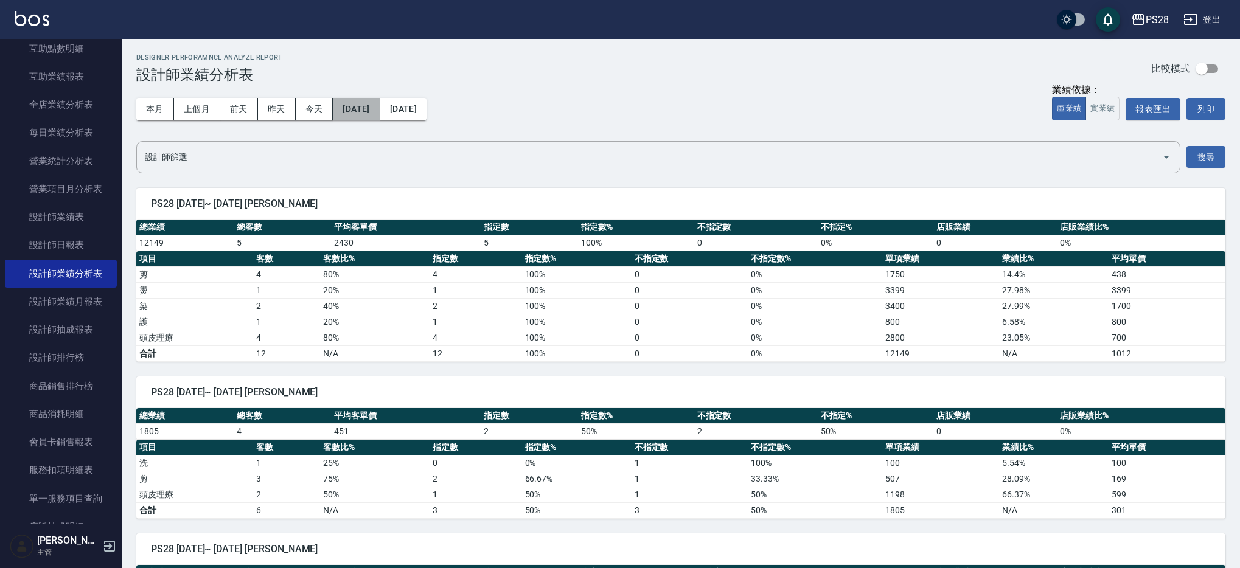
click at [364, 113] on button "[DATE]" at bounding box center [356, 109] width 47 height 23
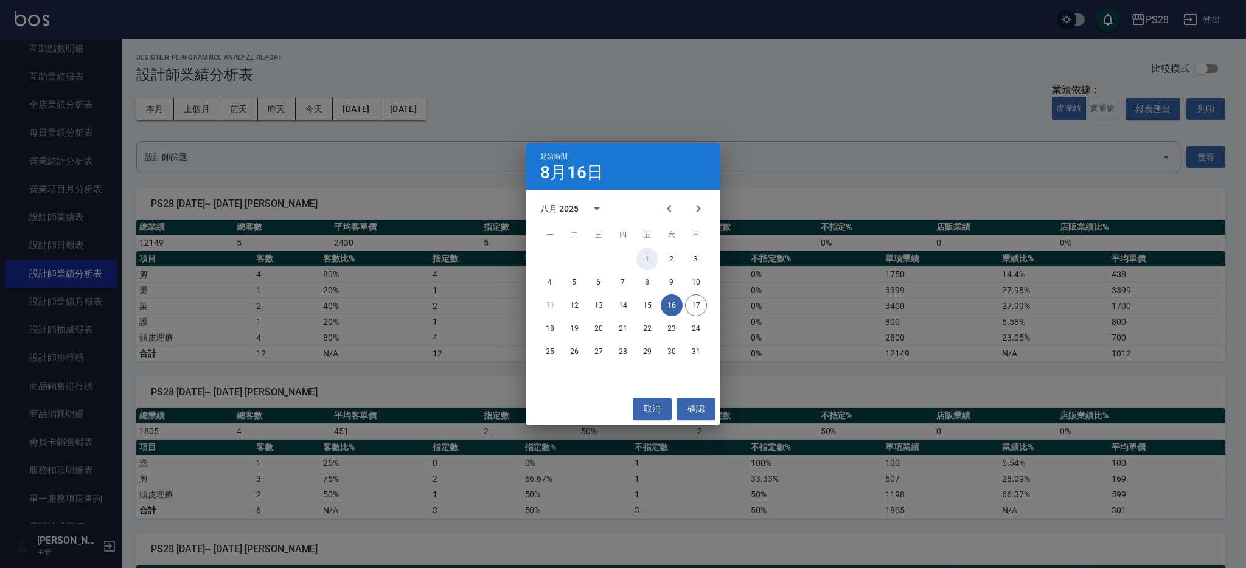
click at [652, 257] on button "1" at bounding box center [647, 259] width 22 height 22
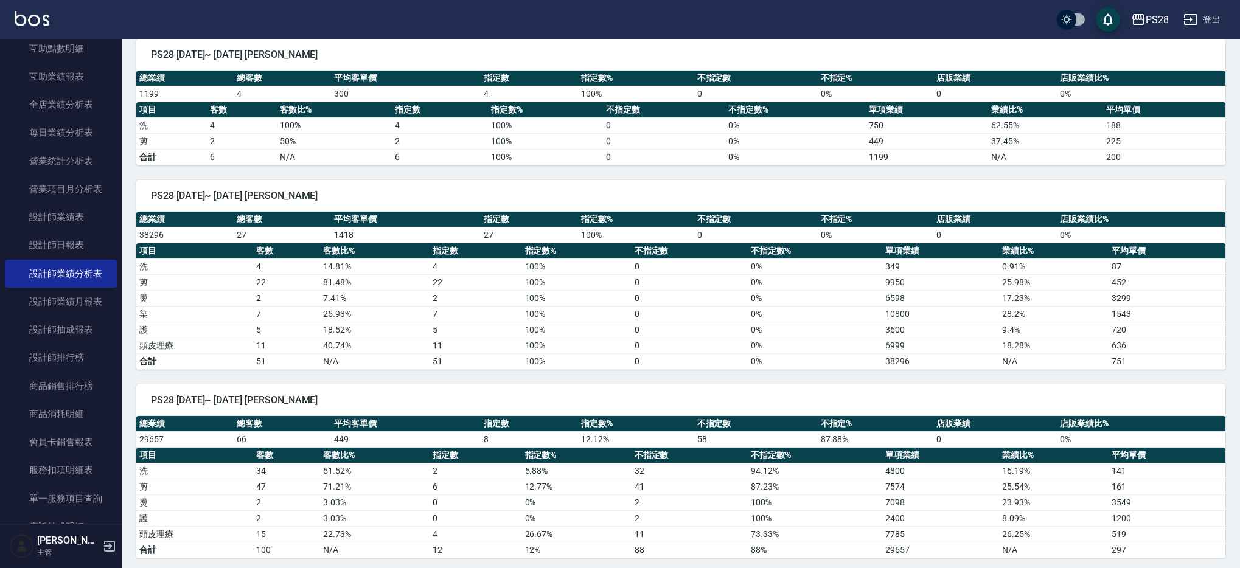
scroll to position [719, 0]
